Goal: Check status: Check status

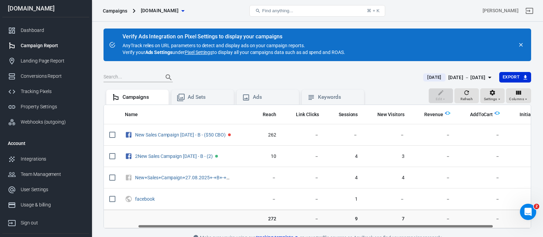
scroll to position [0, 41]
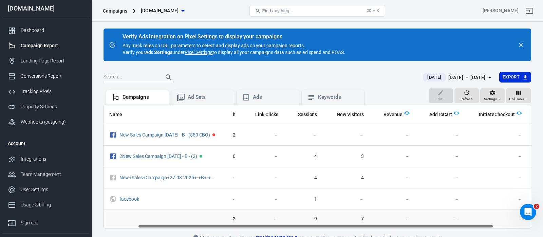
click at [424, 75] on span "[DATE]" at bounding box center [433, 77] width 19 height 7
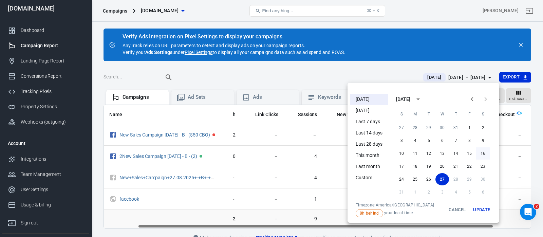
click at [483, 153] on button "16" at bounding box center [483, 153] width 14 height 12
click at [482, 153] on button "16" at bounding box center [483, 153] width 14 height 12
click at [483, 209] on button "Update" at bounding box center [481, 209] width 22 height 15
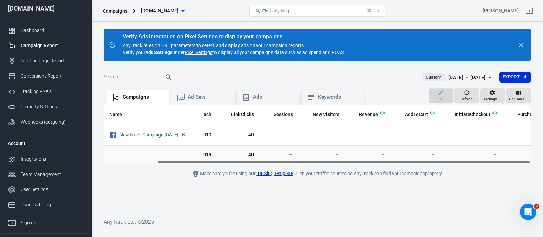
scroll to position [0, 61]
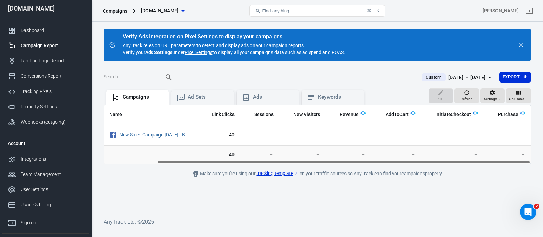
click at [427, 78] on span "Custom" at bounding box center [433, 77] width 21 height 7
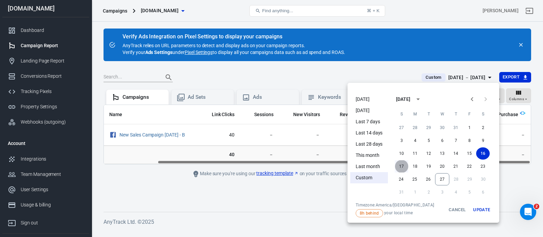
click at [401, 164] on button "17" at bounding box center [401, 166] width 14 height 12
click at [482, 211] on button "Update" at bounding box center [481, 209] width 22 height 15
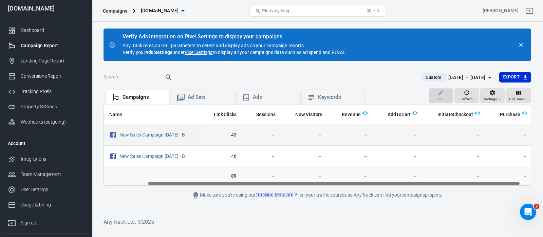
scroll to position [0, 61]
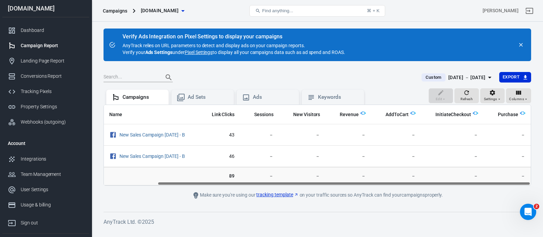
click at [448, 78] on div "[DATE] － [DATE]" at bounding box center [466, 77] width 37 height 8
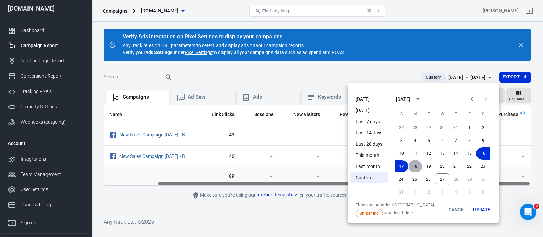
click at [413, 167] on button "18" at bounding box center [415, 166] width 14 height 12
click at [477, 208] on button "Update" at bounding box center [481, 209] width 22 height 15
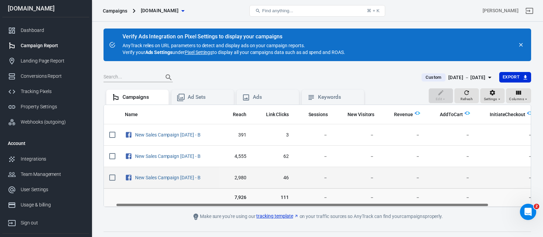
scroll to position [0, 61]
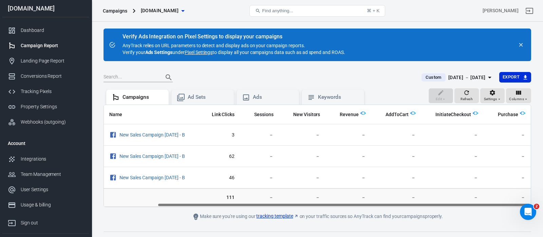
click at [448, 76] on div "[DATE] － [DATE]" at bounding box center [466, 77] width 37 height 8
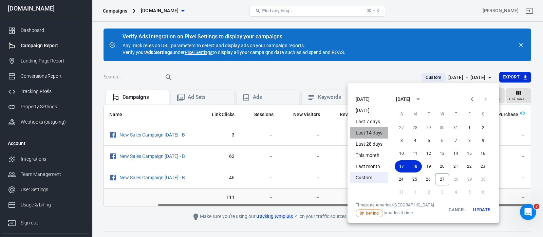
click at [372, 132] on li "Last 14 days" at bounding box center [369, 132] width 38 height 11
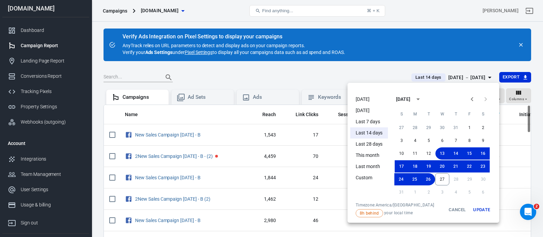
click at [364, 68] on div at bounding box center [271, 118] width 543 height 237
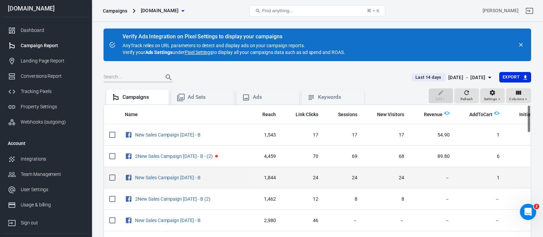
scroll to position [0, 80]
